Goal: Transaction & Acquisition: Purchase product/service

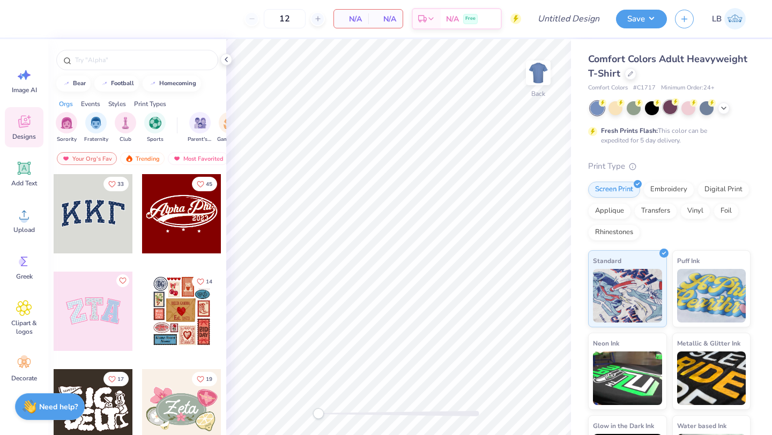
click at [671, 107] on div at bounding box center [670, 107] width 14 height 14
click at [99, 61] on input "text" at bounding box center [142, 60] width 137 height 11
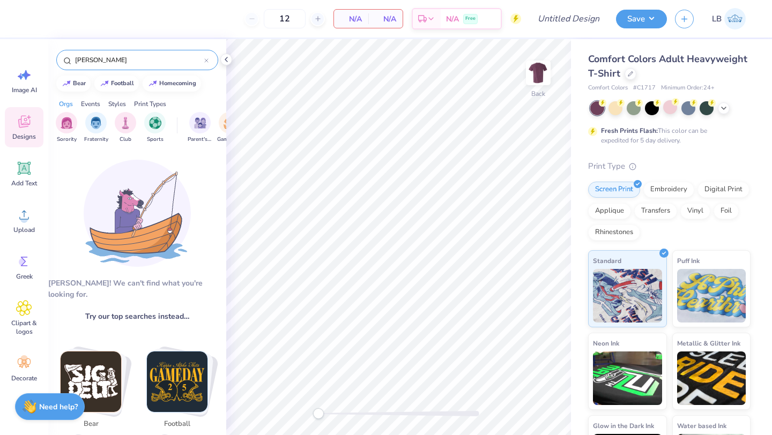
type input "[PERSON_NAME]"
click at [215, 64] on div "[PERSON_NAME]" at bounding box center [137, 60] width 162 height 20
click at [207, 63] on div at bounding box center [206, 60] width 4 height 10
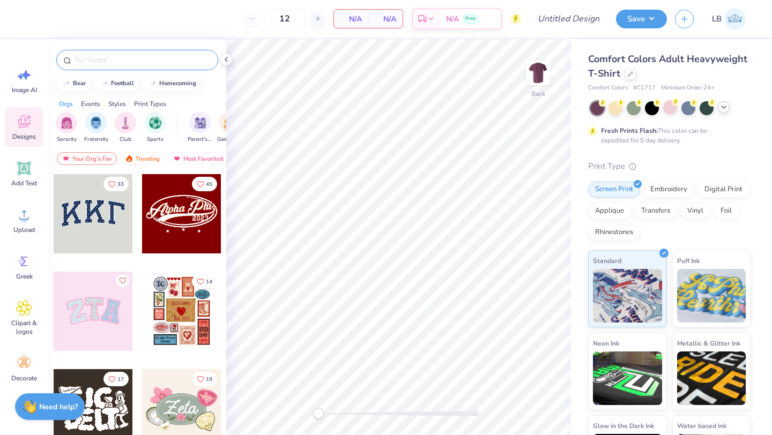
click at [723, 109] on icon at bounding box center [723, 107] width 9 height 9
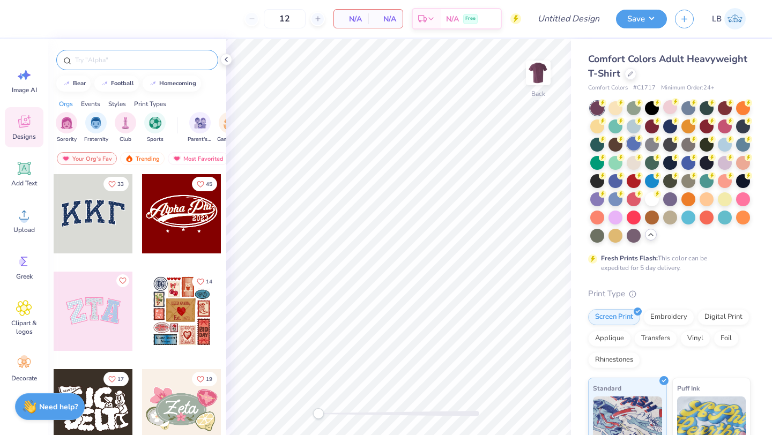
click at [628, 141] on div at bounding box center [633, 144] width 14 height 14
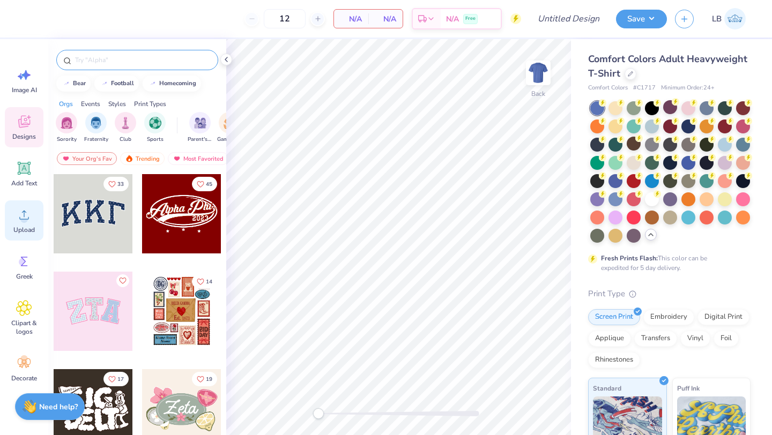
click at [25, 221] on circle at bounding box center [24, 219] width 8 height 8
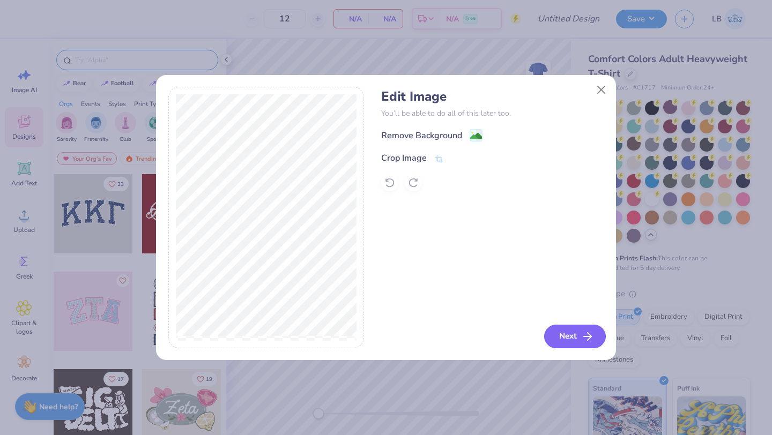
click at [562, 342] on button "Next" at bounding box center [575, 337] width 62 height 24
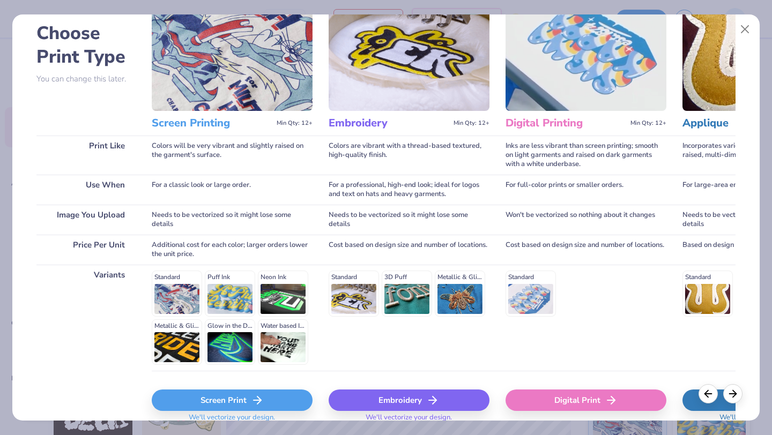
scroll to position [99, 0]
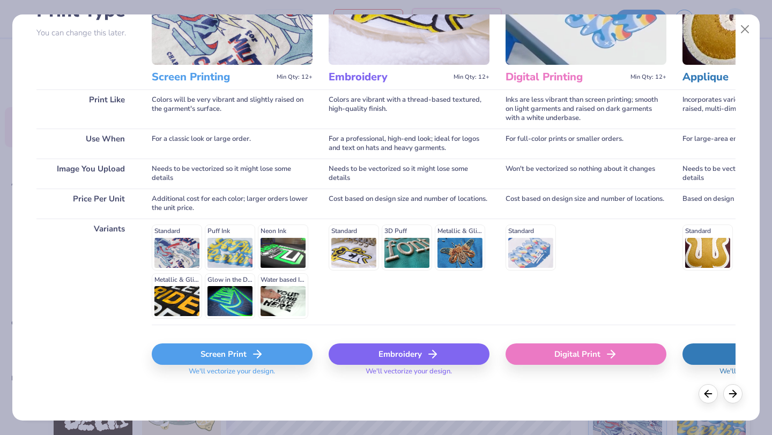
click at [213, 358] on div "Screen Print" at bounding box center [232, 353] width 161 height 21
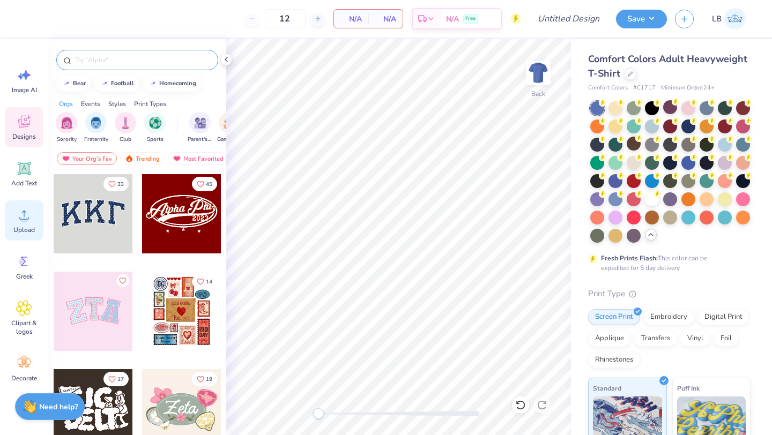
click at [18, 220] on icon at bounding box center [24, 215] width 16 height 16
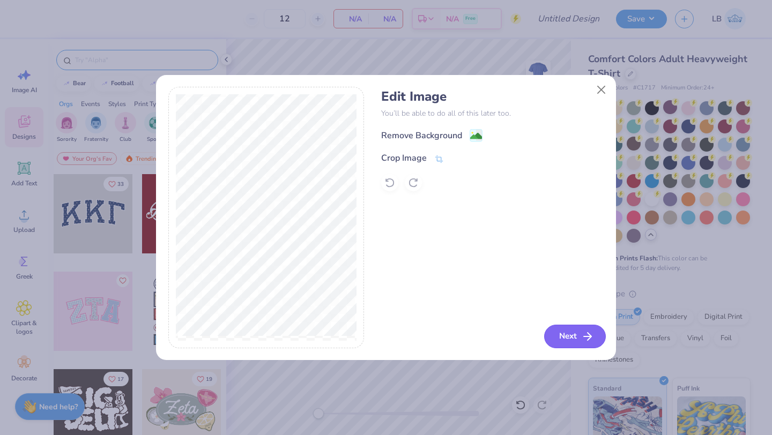
click at [566, 338] on button "Next" at bounding box center [575, 337] width 62 height 24
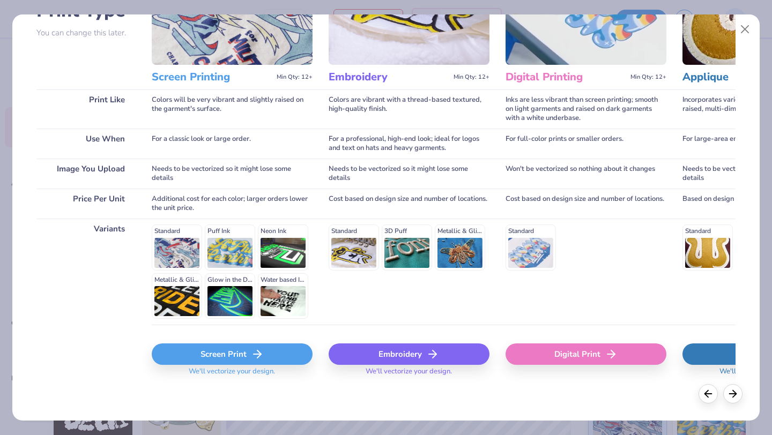
click at [228, 357] on div "Screen Print" at bounding box center [232, 353] width 161 height 21
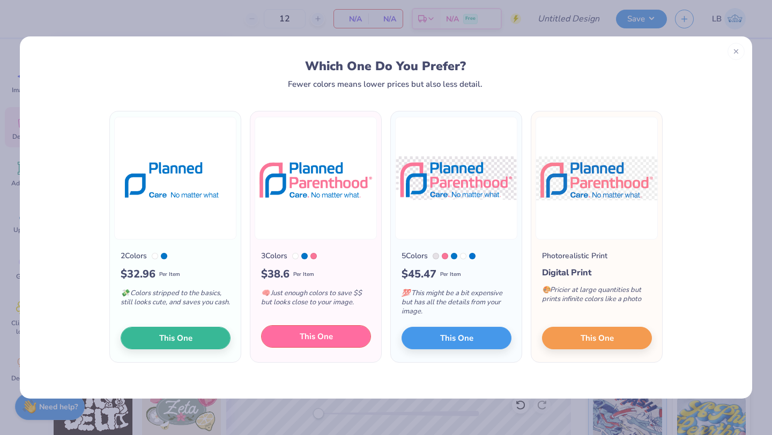
click at [328, 337] on span "This One" at bounding box center [316, 337] width 33 height 12
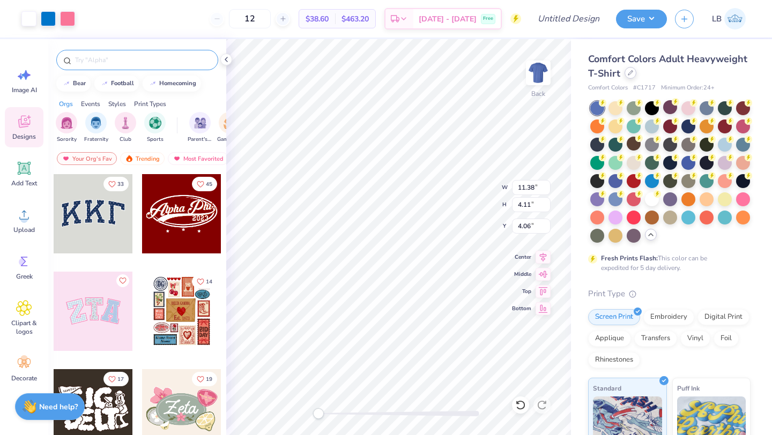
click at [625, 74] on div at bounding box center [630, 73] width 12 height 12
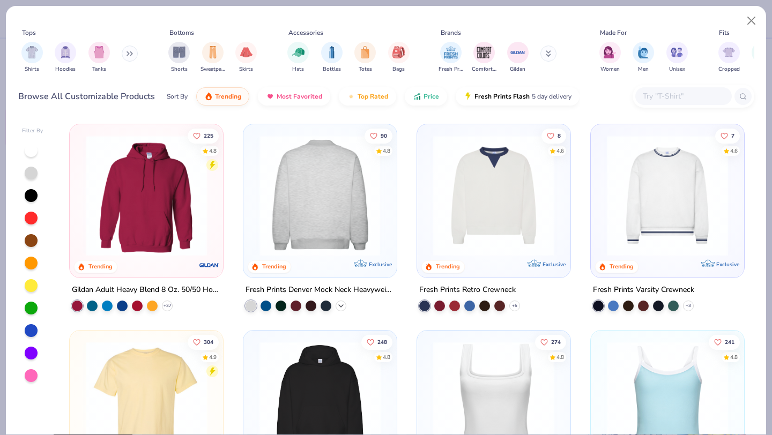
click at [341, 305] on polyline at bounding box center [341, 306] width 4 height 2
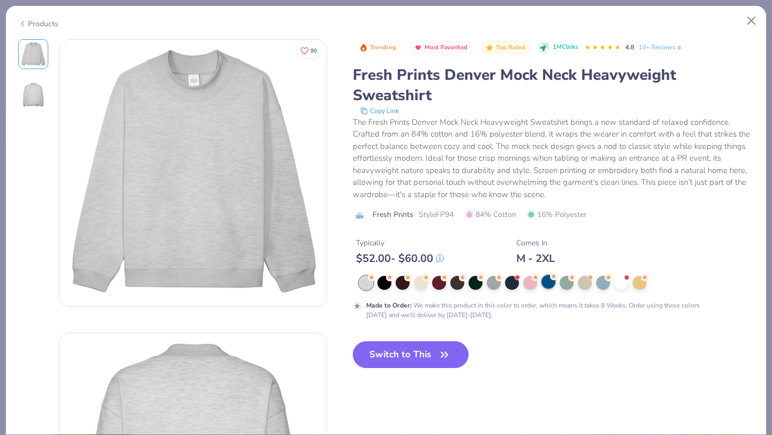
click at [545, 282] on div at bounding box center [548, 282] width 14 height 14
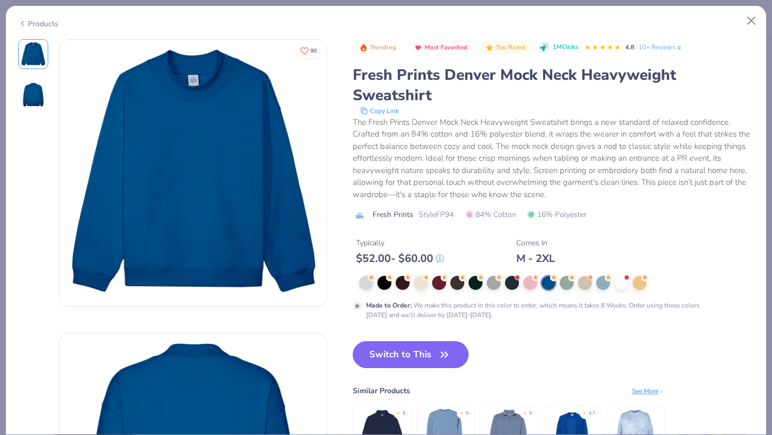
click at [377, 358] on button "Switch to This" at bounding box center [411, 354] width 116 height 27
type input "3.43"
type input "50"
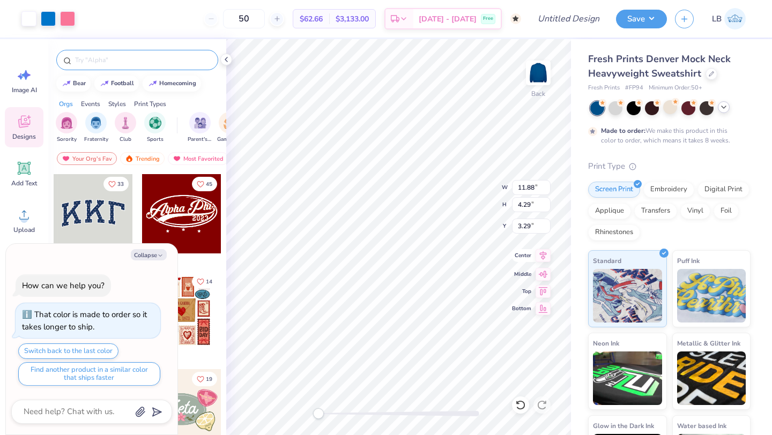
click at [543, 254] on icon at bounding box center [542, 255] width 15 height 13
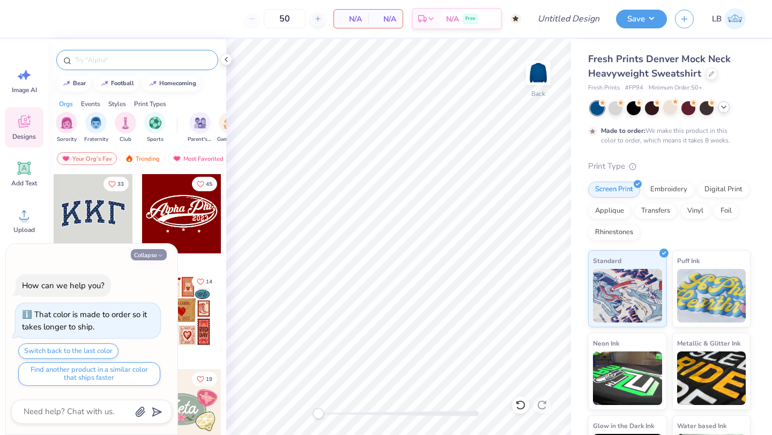
click at [149, 256] on button "Collapse" at bounding box center [149, 254] width 36 height 11
type textarea "x"
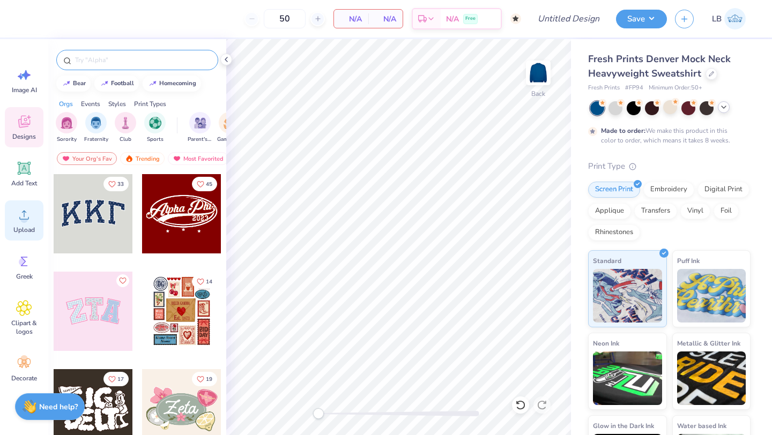
click at [27, 229] on span "Upload" at bounding box center [23, 230] width 21 height 9
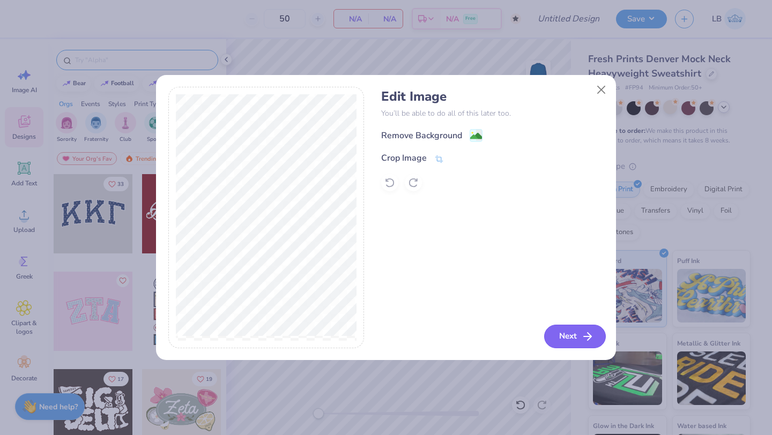
click at [571, 333] on button "Next" at bounding box center [575, 337] width 62 height 24
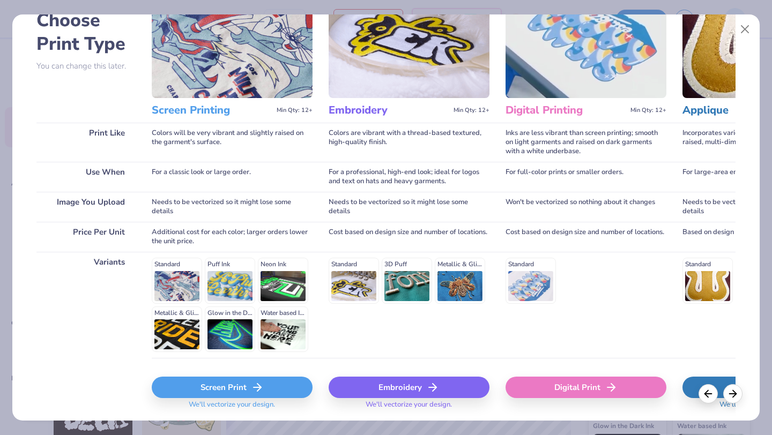
scroll to position [99, 0]
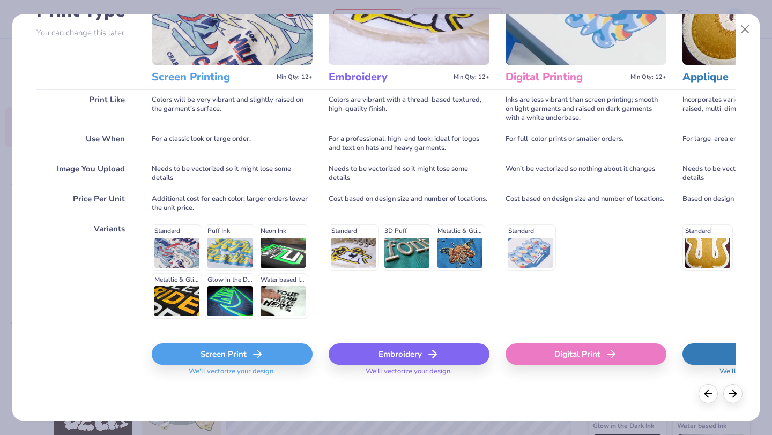
click at [246, 351] on div "Screen Print" at bounding box center [232, 353] width 161 height 21
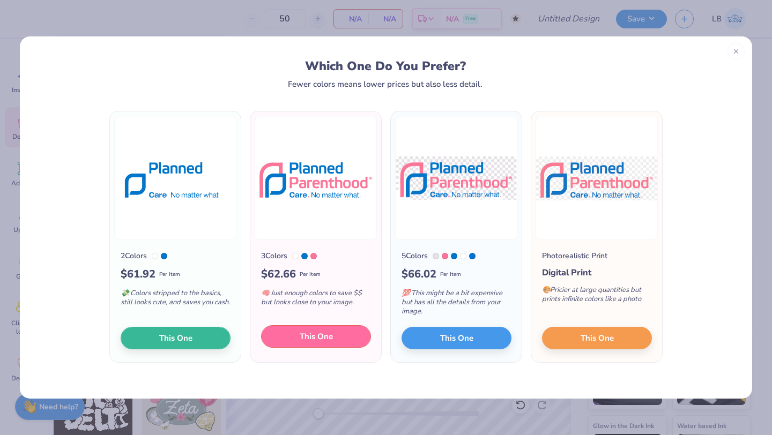
click at [336, 342] on button "This One" at bounding box center [316, 336] width 110 height 23
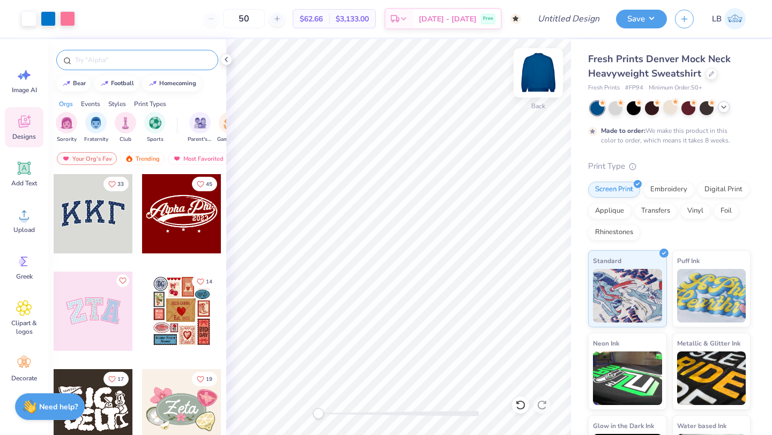
click at [543, 73] on img at bounding box center [537, 72] width 43 height 43
click at [129, 62] on input "text" at bounding box center [142, 60] width 137 height 11
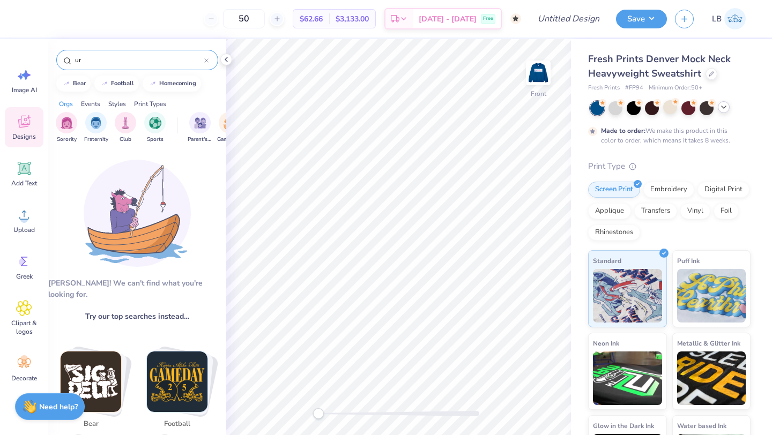
type input "u"
drag, startPoint x: 113, startPoint y: 59, endPoint x: 29, endPoint y: 58, distance: 83.6
click at [29, 58] on div "50 $62.66 Per Item $3,133.00 Total Est. Delivery Nov 5 - 8 Free Design Title Sa…" at bounding box center [386, 217] width 772 height 435
type input "rhode island"
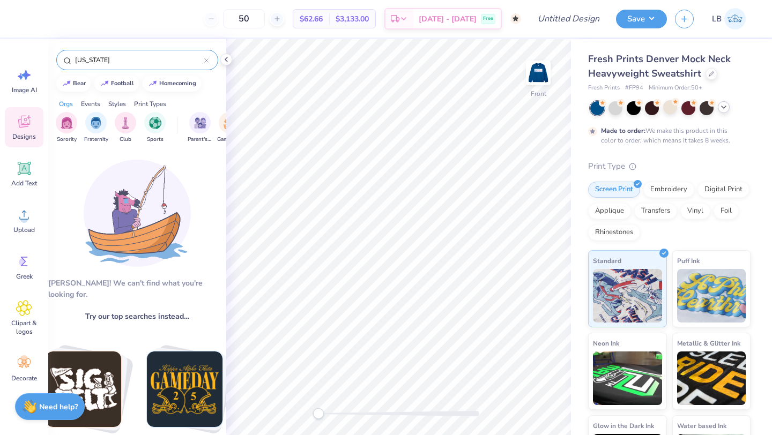
click at [126, 61] on input "rhode island" at bounding box center [139, 60] width 130 height 11
click at [207, 59] on icon at bounding box center [206, 60] width 3 height 3
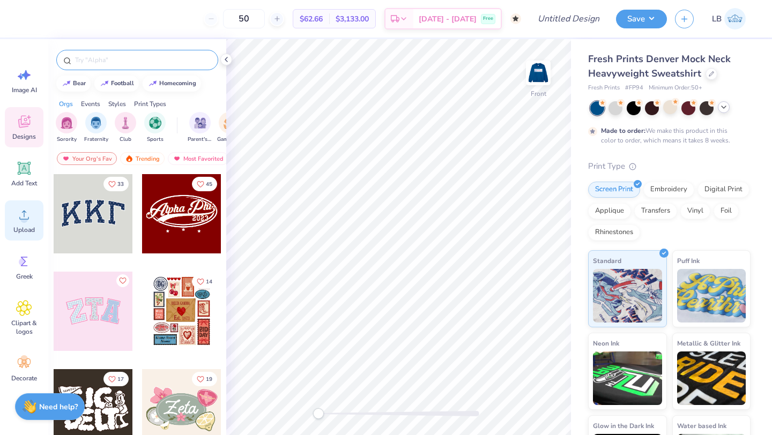
click at [29, 233] on span "Upload" at bounding box center [23, 230] width 21 height 9
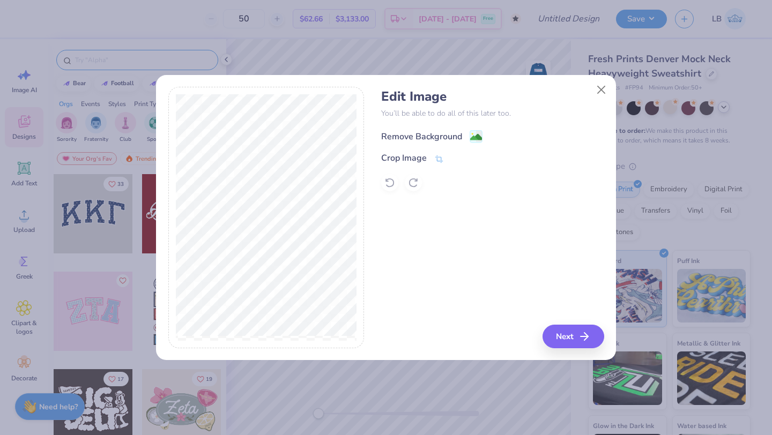
click at [430, 140] on div "Remove Background" at bounding box center [421, 136] width 81 height 13
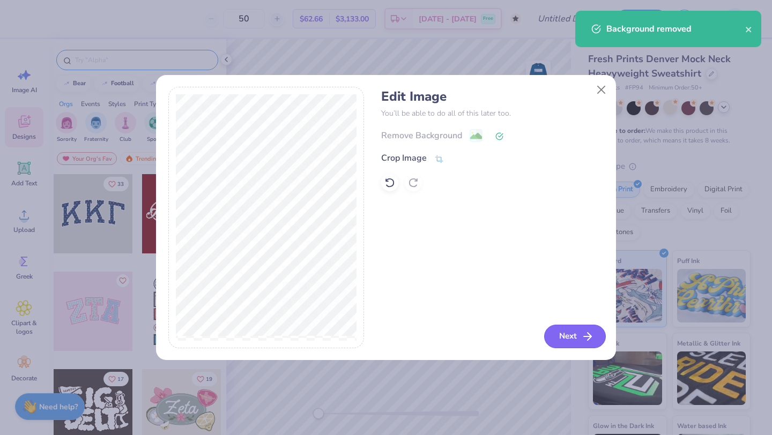
click at [580, 335] on button "Next" at bounding box center [575, 337] width 62 height 24
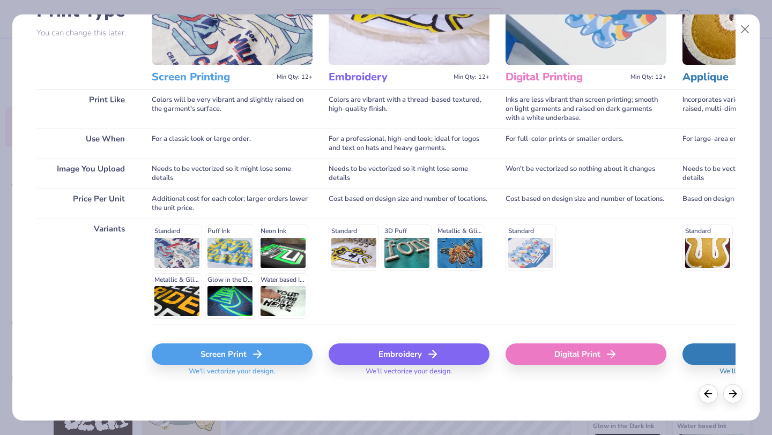
click at [254, 356] on icon at bounding box center [257, 354] width 13 height 13
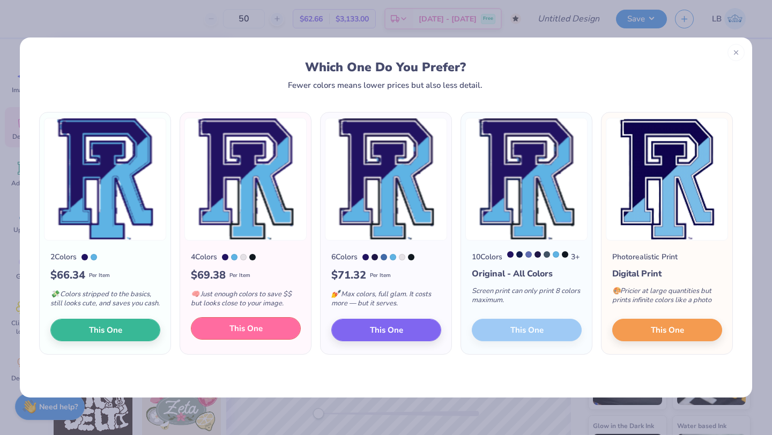
click at [249, 335] on span "This One" at bounding box center [245, 329] width 33 height 12
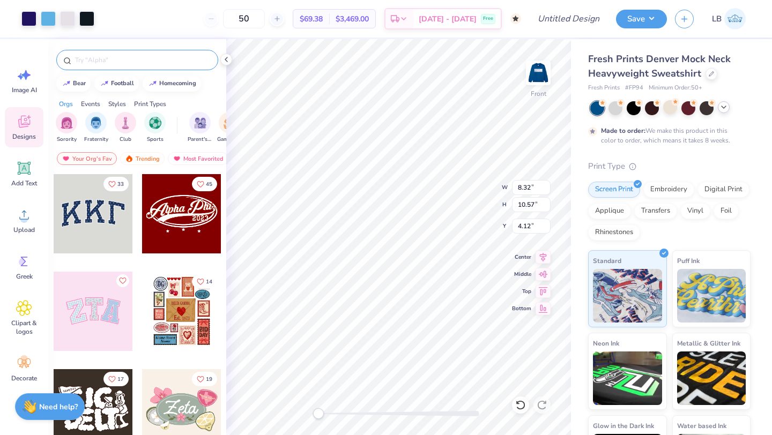
type input "8.32"
type input "10.57"
type input "4.12"
type input "11.81"
type input "15.01"
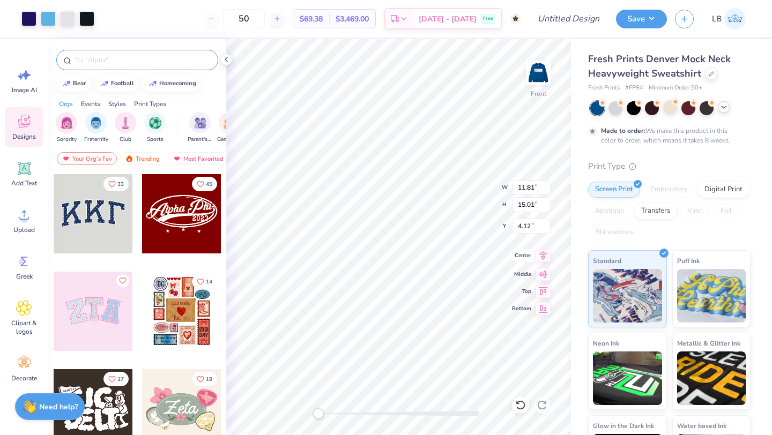
click at [545, 256] on icon at bounding box center [542, 255] width 15 height 13
click at [540, 79] on img at bounding box center [537, 72] width 43 height 43
click at [540, 79] on img at bounding box center [537, 72] width 21 height 21
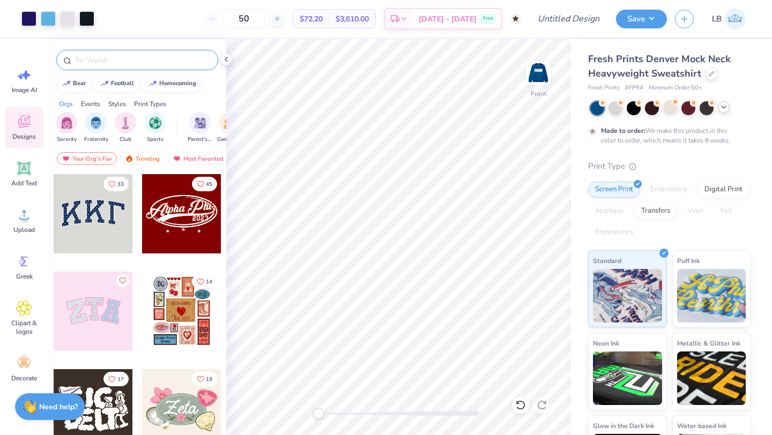
click at [540, 79] on img at bounding box center [537, 72] width 21 height 21
